Goal: Navigation & Orientation: Find specific page/section

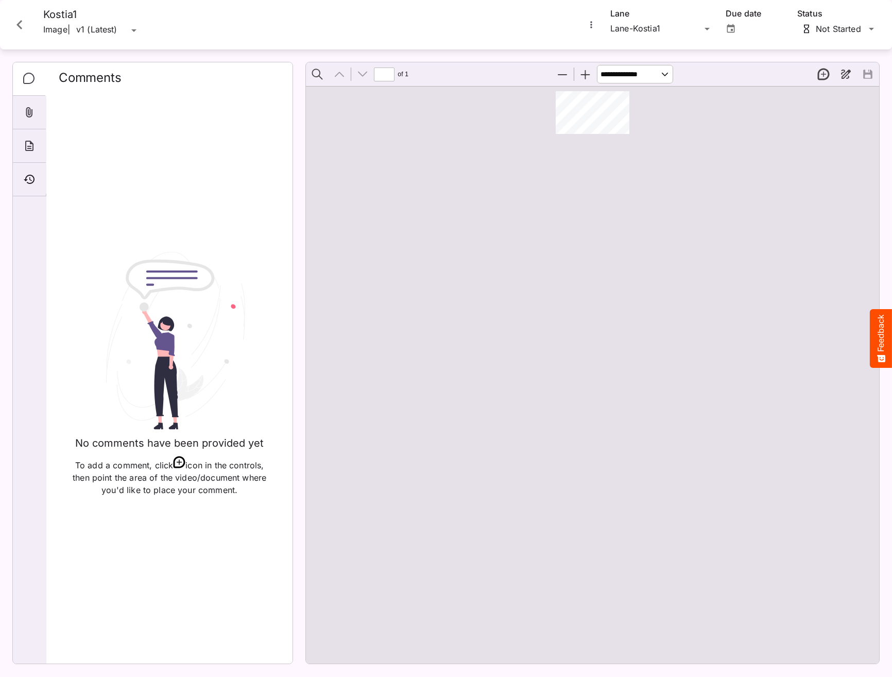
click at [620, 225] on div at bounding box center [592, 374] width 573 height 577
click at [28, 24] on icon "Close card" at bounding box center [19, 24] width 19 height 19
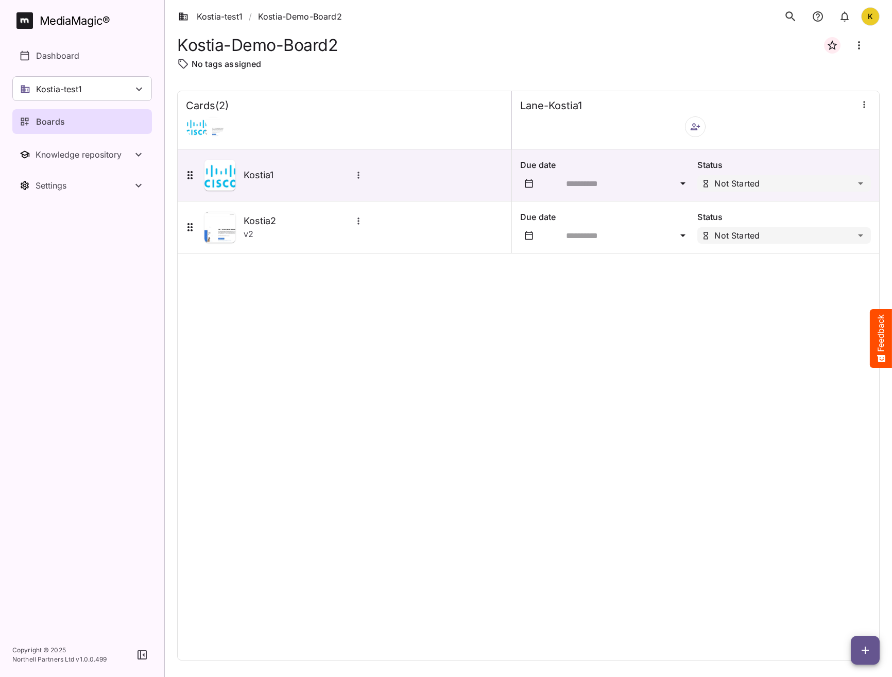
click at [292, 336] on div "Cards ( 2 ) Lane-Kostia1 Kostia1 Due date Status Not Started Kostia2 v 2 Due da…" at bounding box center [528, 376] width 703 height 570
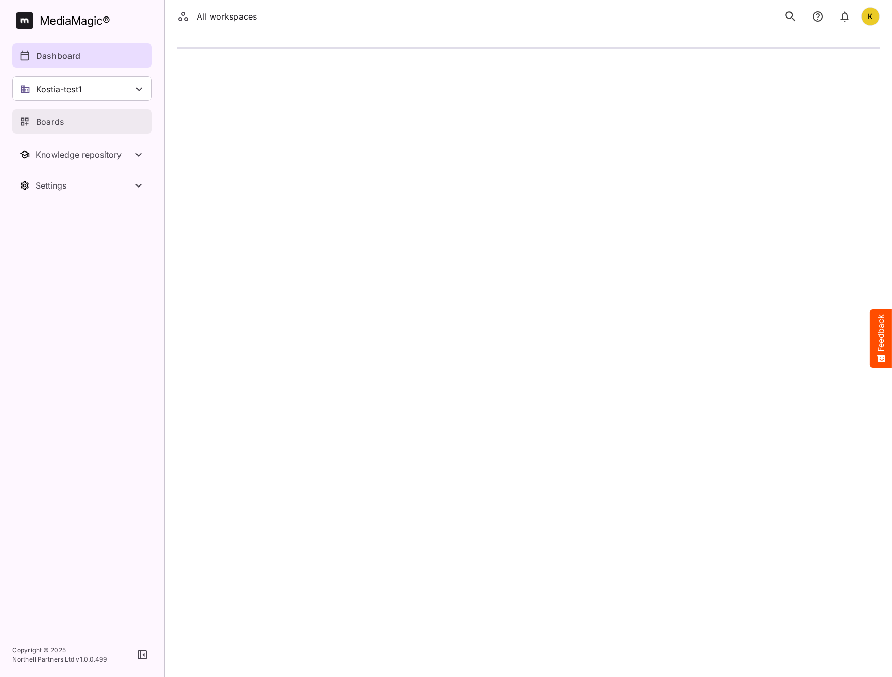
click at [54, 128] on link "Boards" at bounding box center [82, 121] width 140 height 25
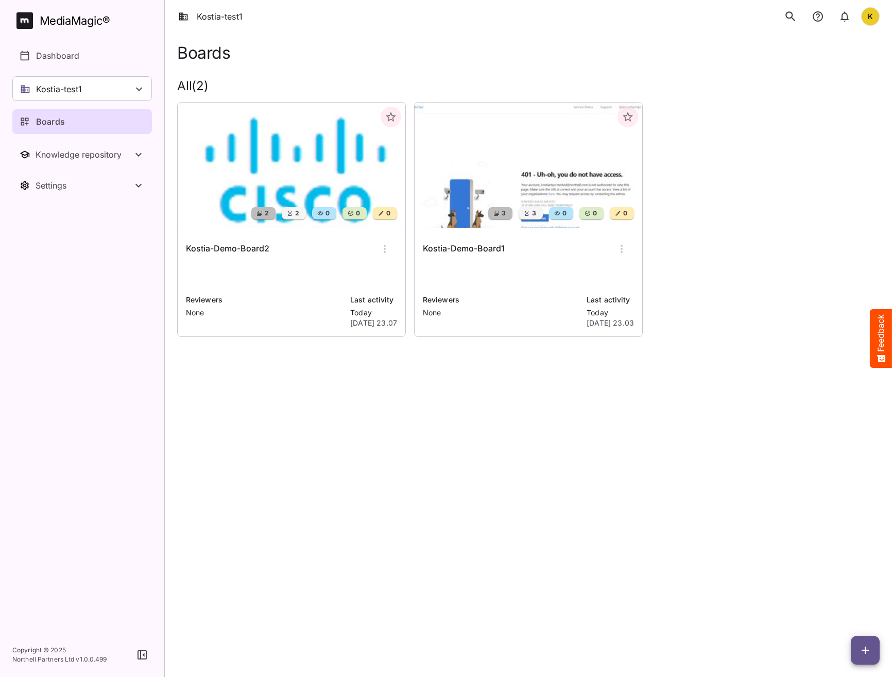
click at [240, 245] on h6 "Kostia-Demo-Board2" at bounding box center [227, 248] width 83 height 13
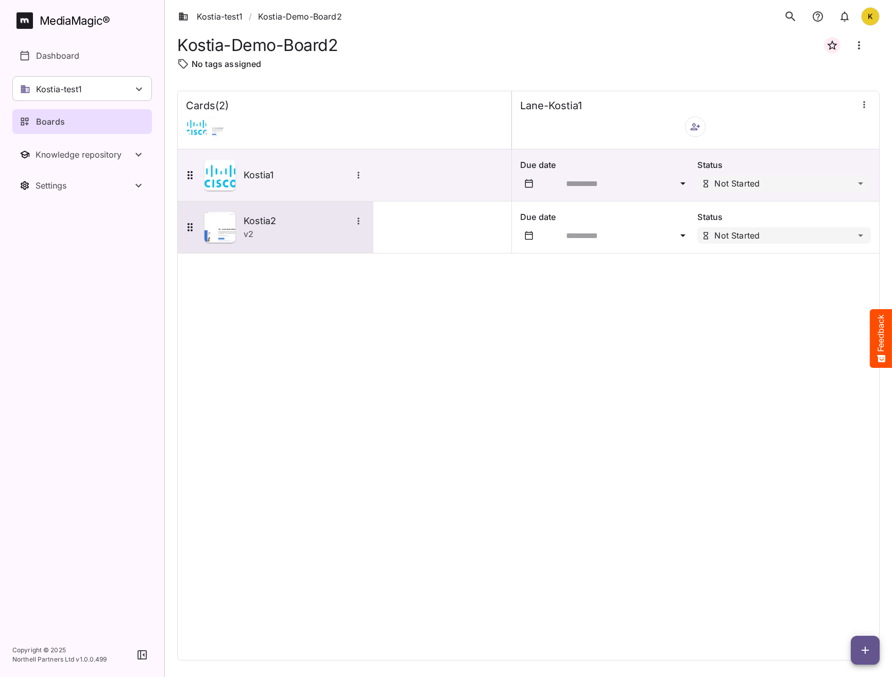
click at [357, 222] on icon "More options for Kostia2" at bounding box center [358, 221] width 10 height 10
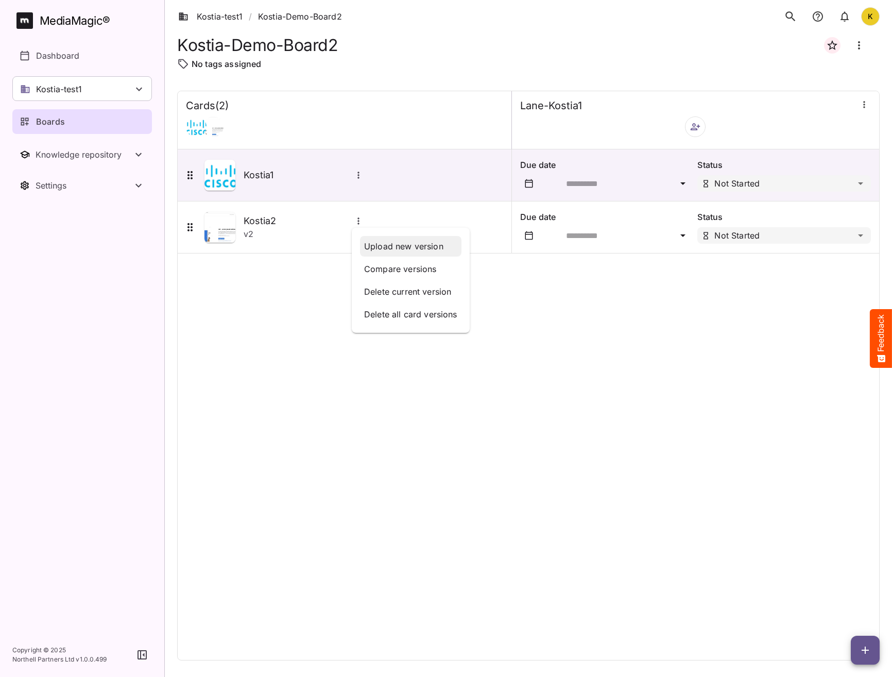
click at [389, 243] on p "Upload new version" at bounding box center [410, 246] width 93 height 12
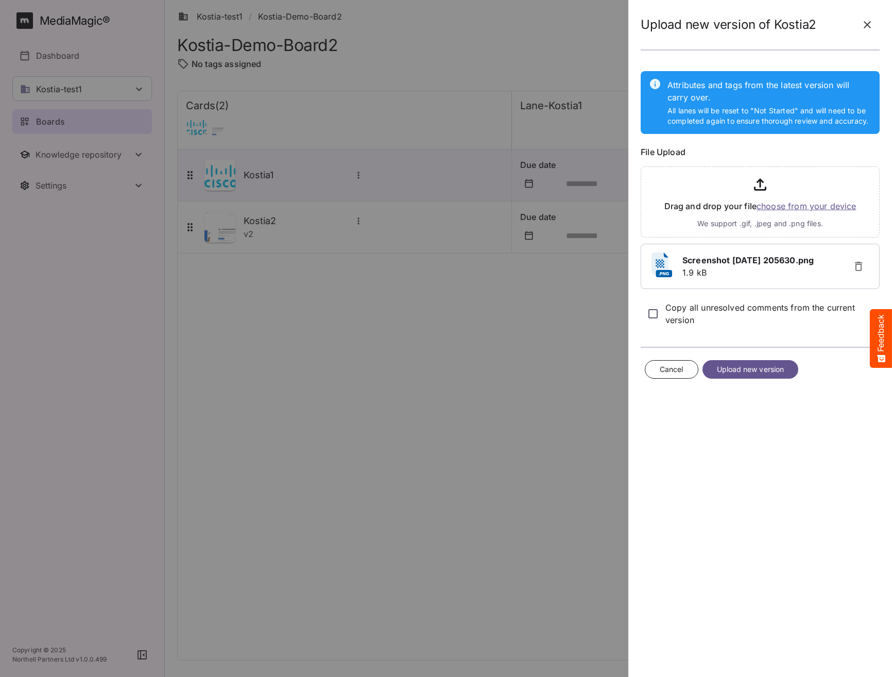
drag, startPoint x: 705, startPoint y: 310, endPoint x: 713, endPoint y: 328, distance: 20.0
click at [705, 310] on p "Copy all unresolved comments from the current version" at bounding box center [772, 313] width 214 height 25
click at [738, 373] on span "Upload new version" at bounding box center [750, 369] width 67 height 13
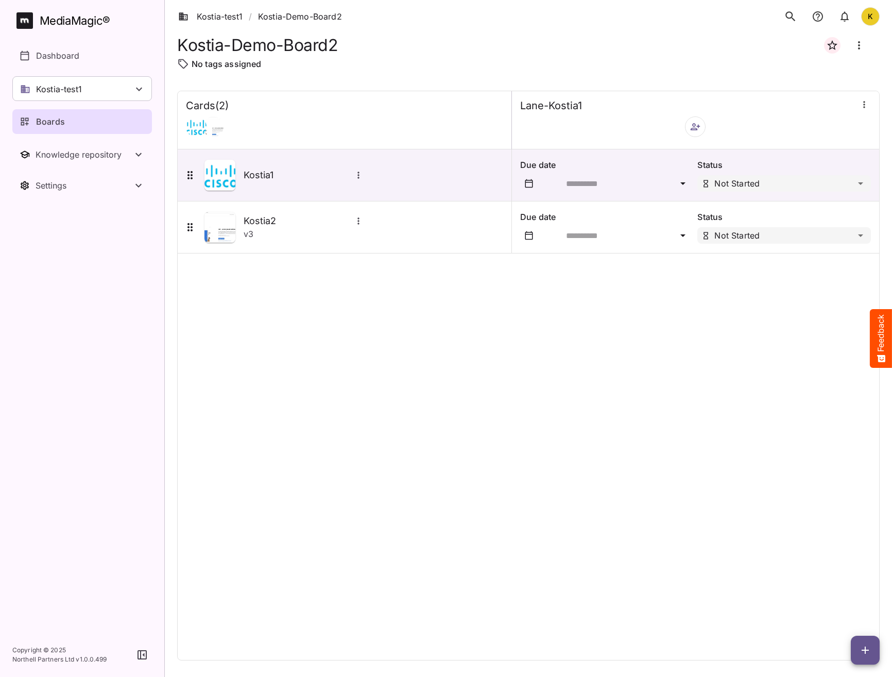
click at [658, 305] on div "Cards ( 2 ) Lane-Kostia1 Kostia1 Due date Status Not Started Kostia2 v 3 Due da…" at bounding box center [528, 376] width 703 height 570
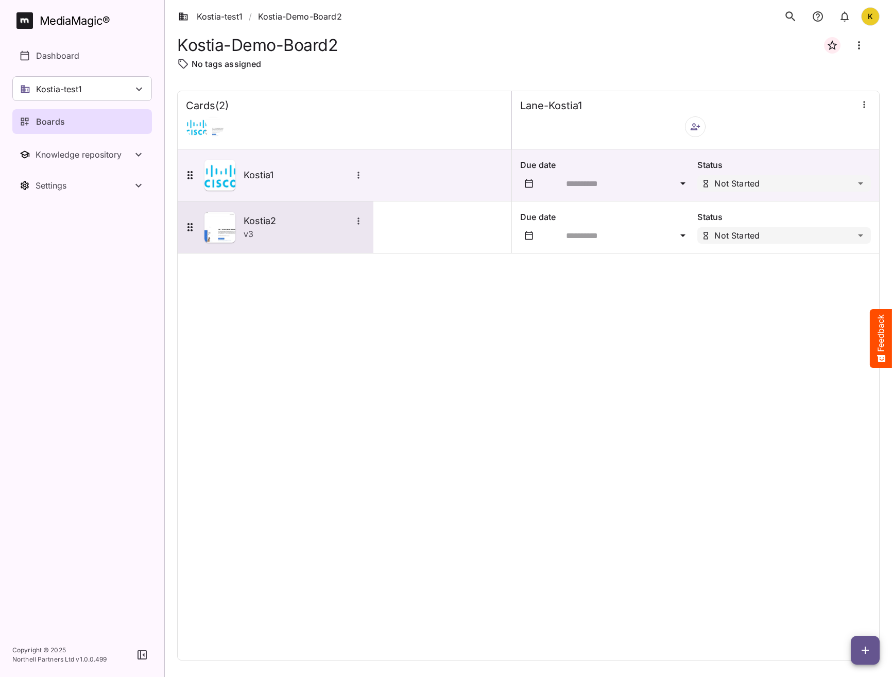
click at [248, 226] on h5 "Kostia2" at bounding box center [298, 221] width 108 height 12
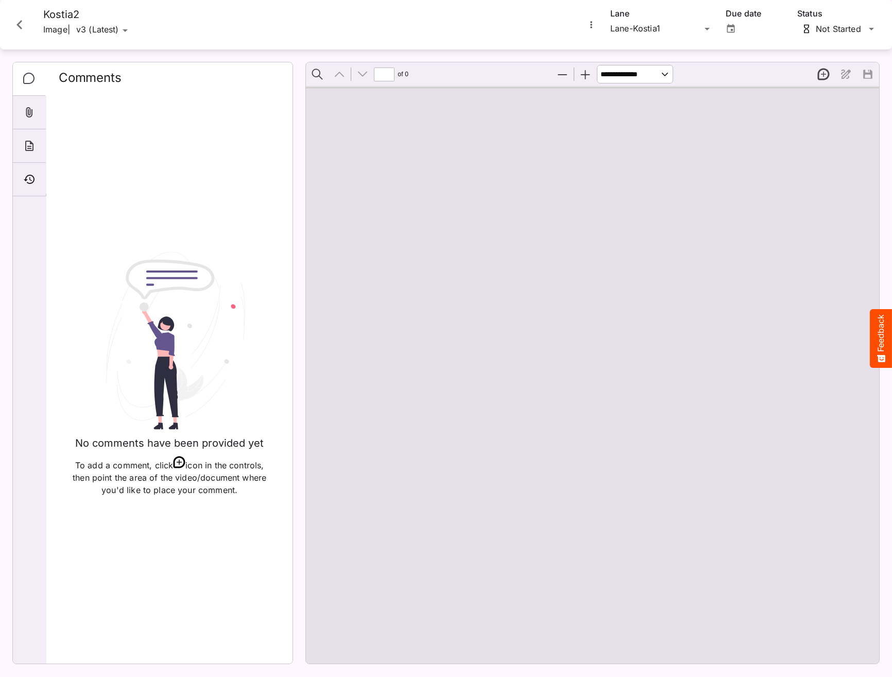
type input "*"
click at [28, 22] on icon "Close card" at bounding box center [19, 24] width 19 height 19
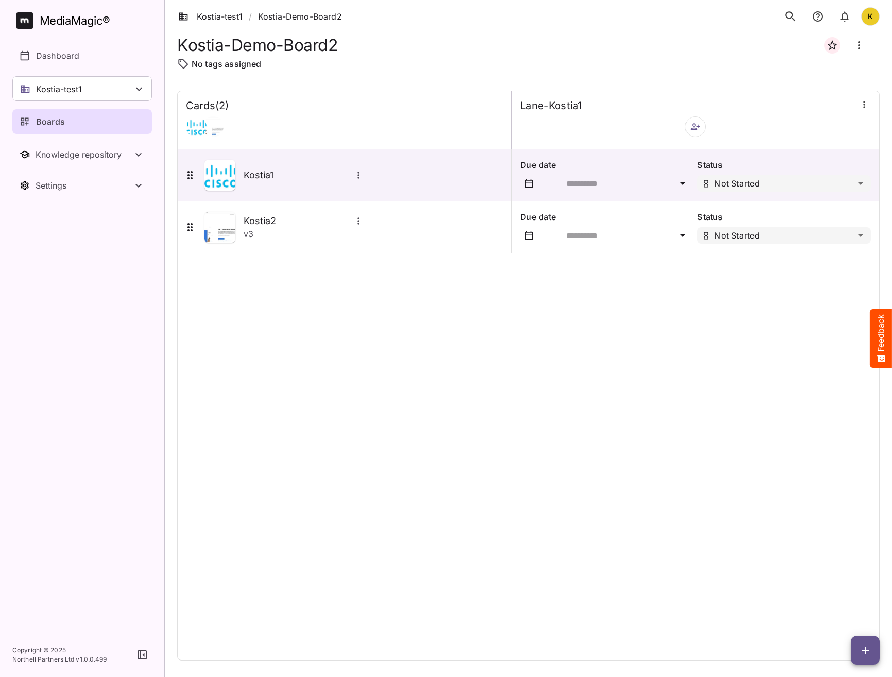
click at [367, 391] on div "Cards ( 2 ) Lane-Kostia1 Kostia1 Due date Status Not Started Kostia2 v 3 Due da…" at bounding box center [528, 376] width 703 height 570
click at [789, 242] on div "Not Started Under Review Completed Revise Kostia-test1 / Kostia-Demo-Board2 K M…" at bounding box center [446, 336] width 892 height 672
click at [210, 21] on link "Kostia-test1" at bounding box center [210, 16] width 64 height 12
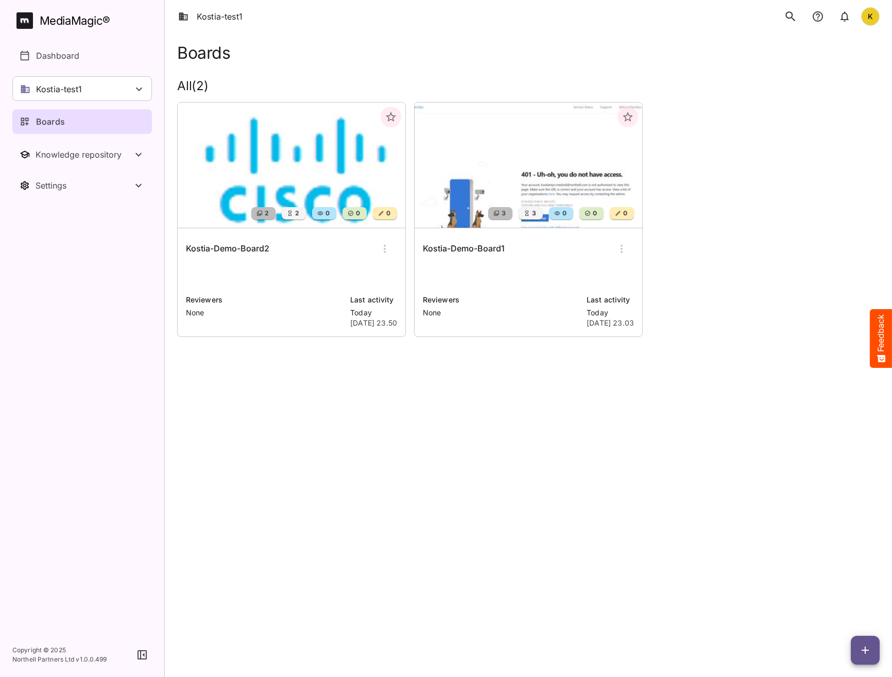
click at [791, 17] on icon "search" at bounding box center [790, 16] width 13 height 13
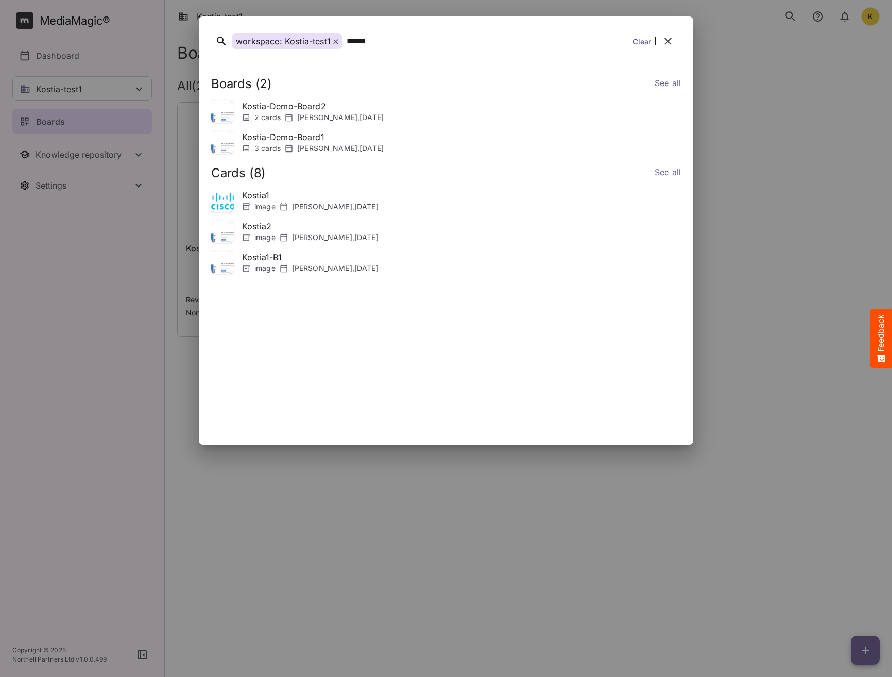
click at [251, 239] on div "image Kostiantyn Medvid , 10th Oct 2025" at bounding box center [310, 237] width 136 height 10
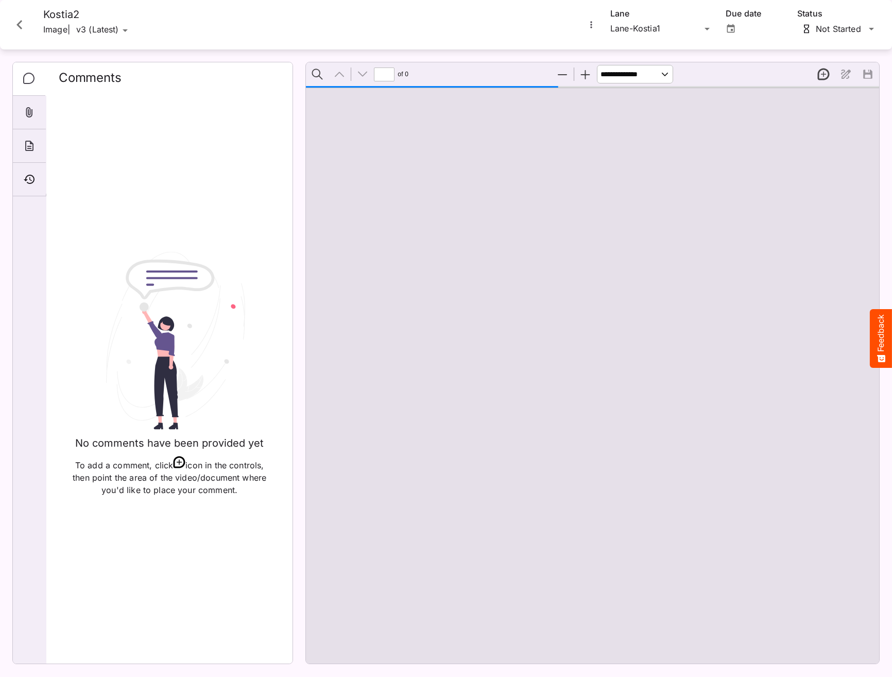
type input "*"
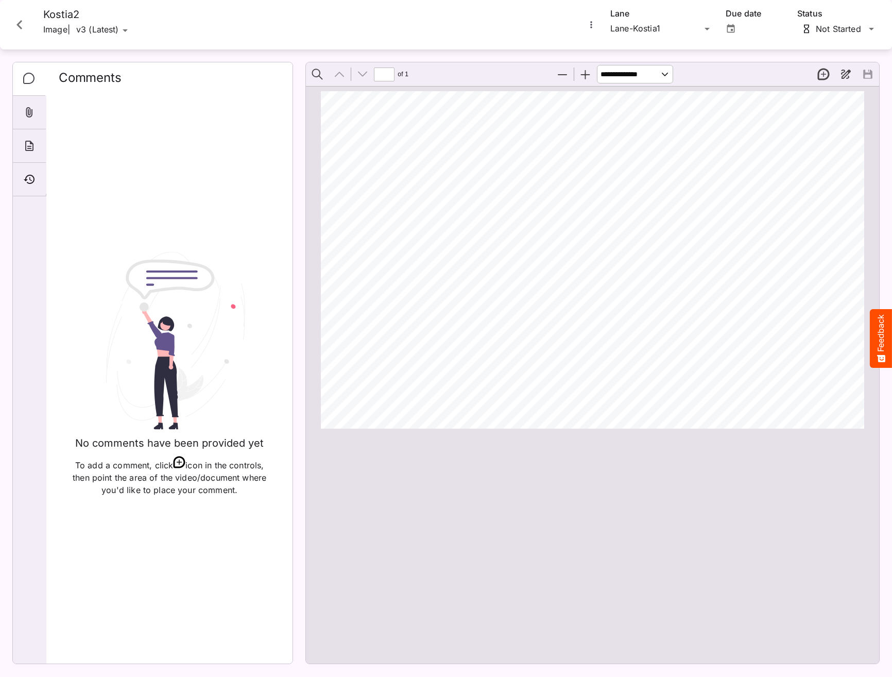
click at [14, 24] on icon "Close card" at bounding box center [19, 24] width 19 height 19
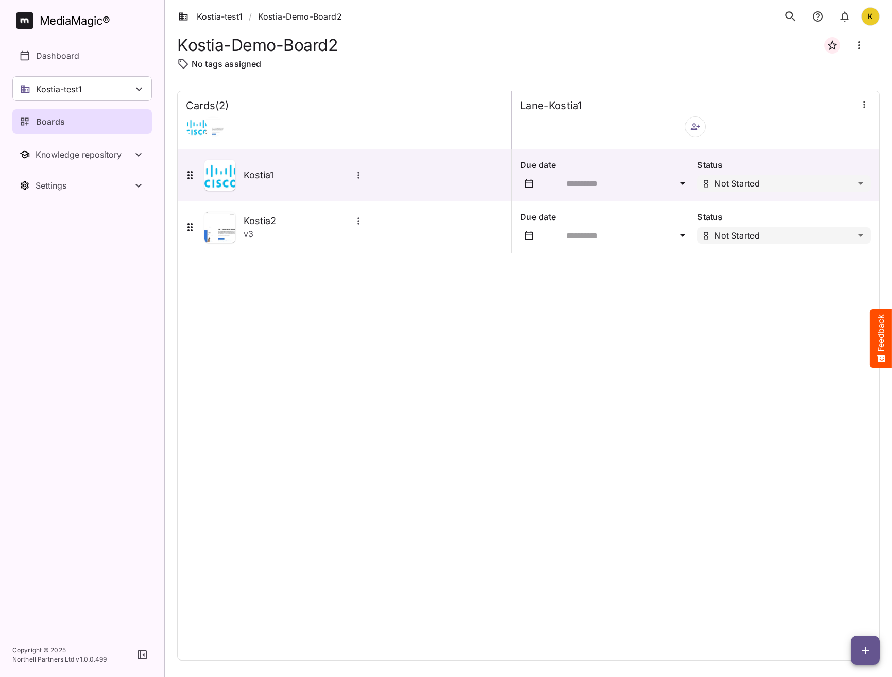
click at [219, 336] on div "Cards ( 2 ) Lane-Kostia1 Kostia1 Due date Status Not Started Kostia2 v 3 Due da…" at bounding box center [528, 376] width 703 height 570
click at [220, 17] on link "Kostia-test1" at bounding box center [210, 16] width 64 height 12
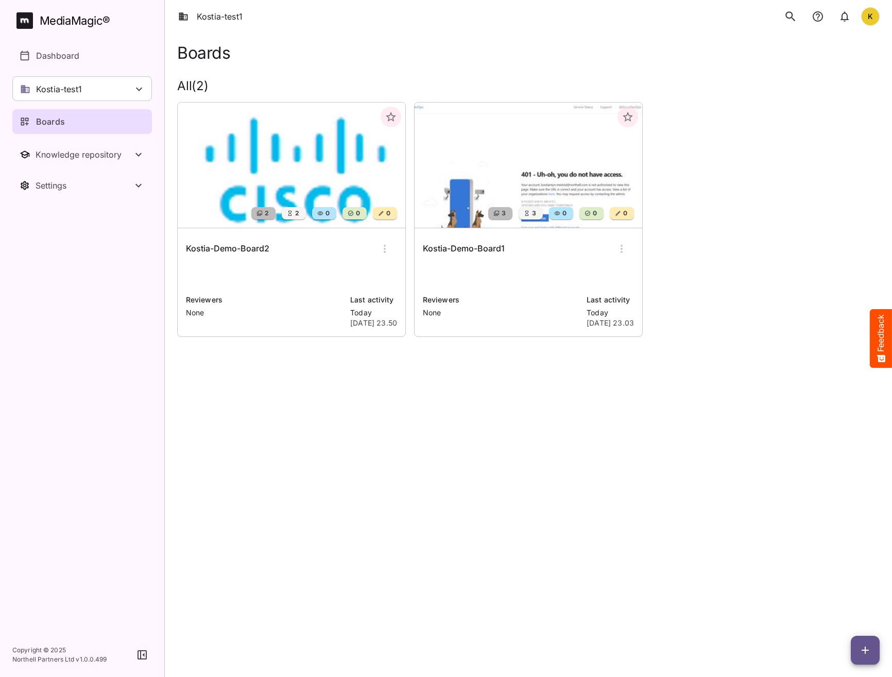
click at [459, 247] on h6 "Kostia-Demo-Board1" at bounding box center [464, 248] width 82 height 13
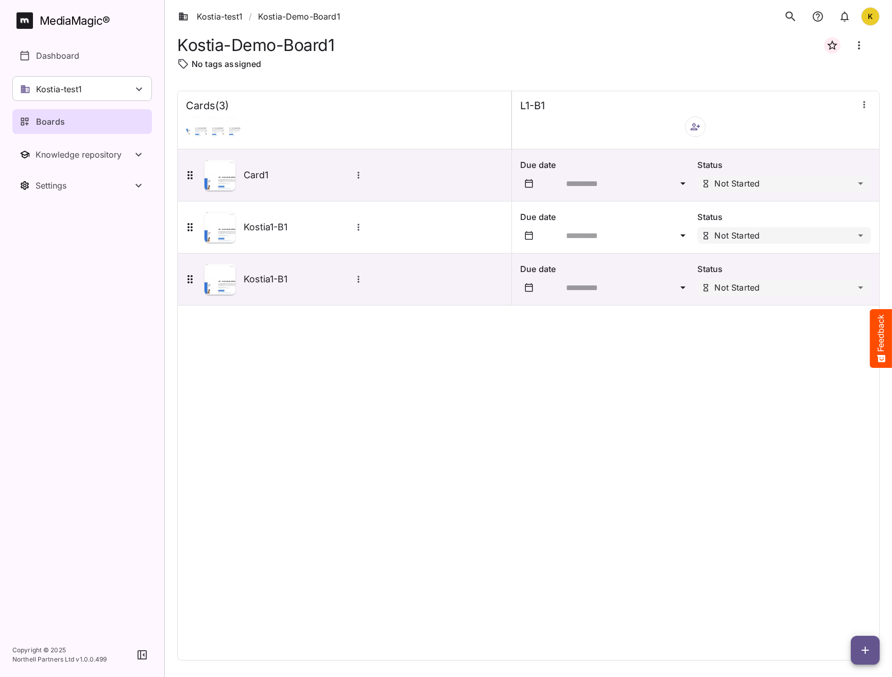
click at [224, 9] on ol "Kostia-test1 / Kostia-Demo-Board1" at bounding box center [261, 16] width 169 height 29
click at [791, 15] on icon "search" at bounding box center [790, 16] width 13 height 13
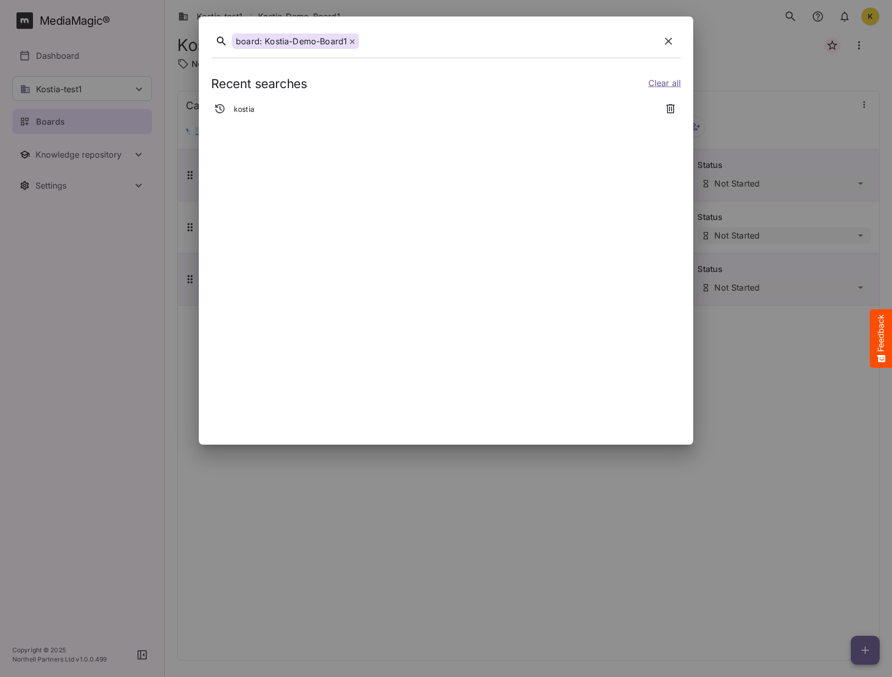
click at [350, 41] on icon at bounding box center [352, 41] width 5 height 5
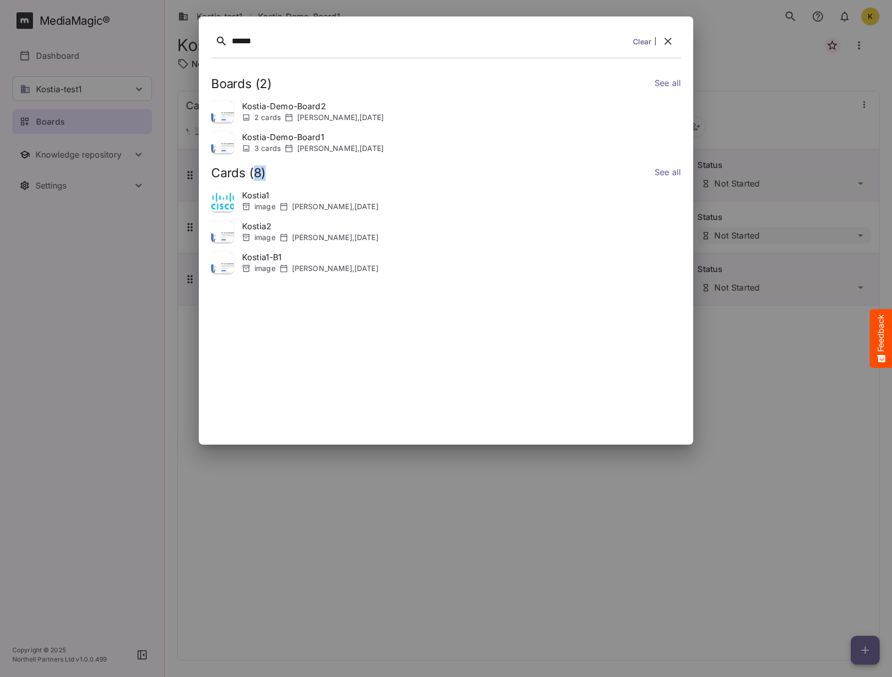
drag, startPoint x: 252, startPoint y: 176, endPoint x: 269, endPoint y: 176, distance: 17.5
click at [269, 176] on div "Cards ( 8 ) See all" at bounding box center [446, 173] width 470 height 15
drag, startPoint x: 269, startPoint y: 176, endPoint x: 368, endPoint y: 49, distance: 160.0
click at [368, 49] on div "****** Clear" at bounding box center [446, 43] width 470 height 29
click at [672, 83] on link "See all" at bounding box center [668, 84] width 26 height 15
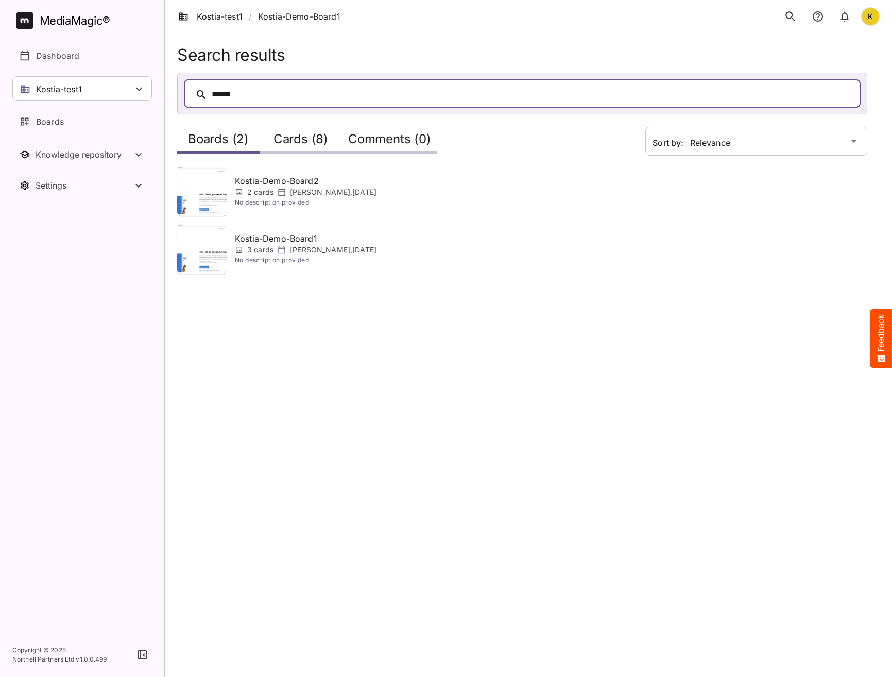
click at [310, 134] on h2 "Cards (8)" at bounding box center [300, 141] width 55 height 19
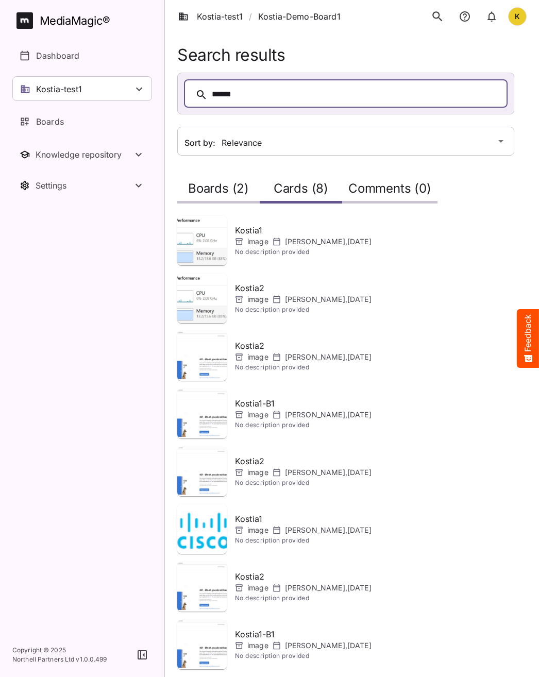
click at [378, 199] on h2 "Comments (0)" at bounding box center [389, 190] width 83 height 19
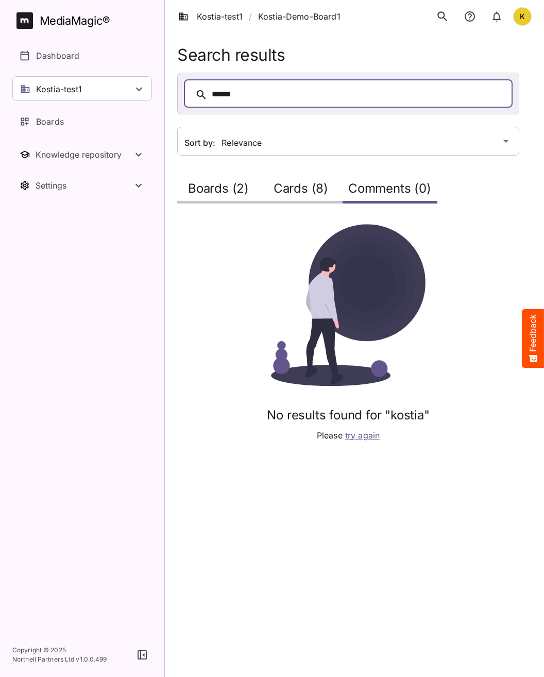
click at [198, 187] on h2 "Boards (2)" at bounding box center [218, 190] width 61 height 19
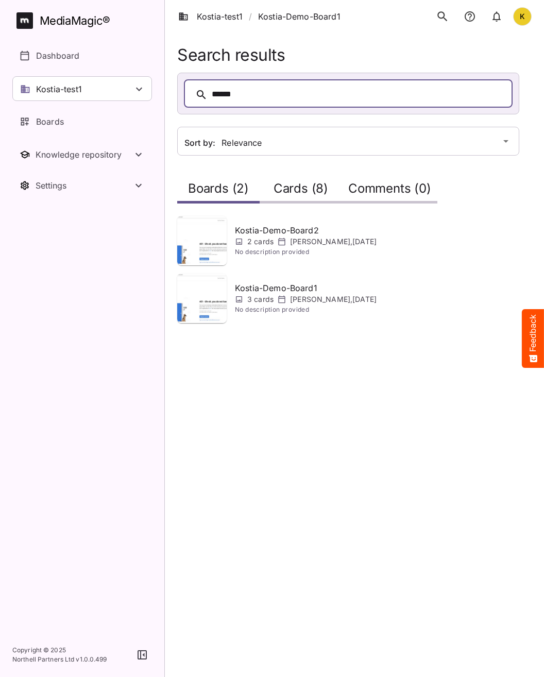
click at [270, 186] on div "Cards (8)" at bounding box center [301, 188] width 82 height 29
